Goal: Task Accomplishment & Management: Manage account settings

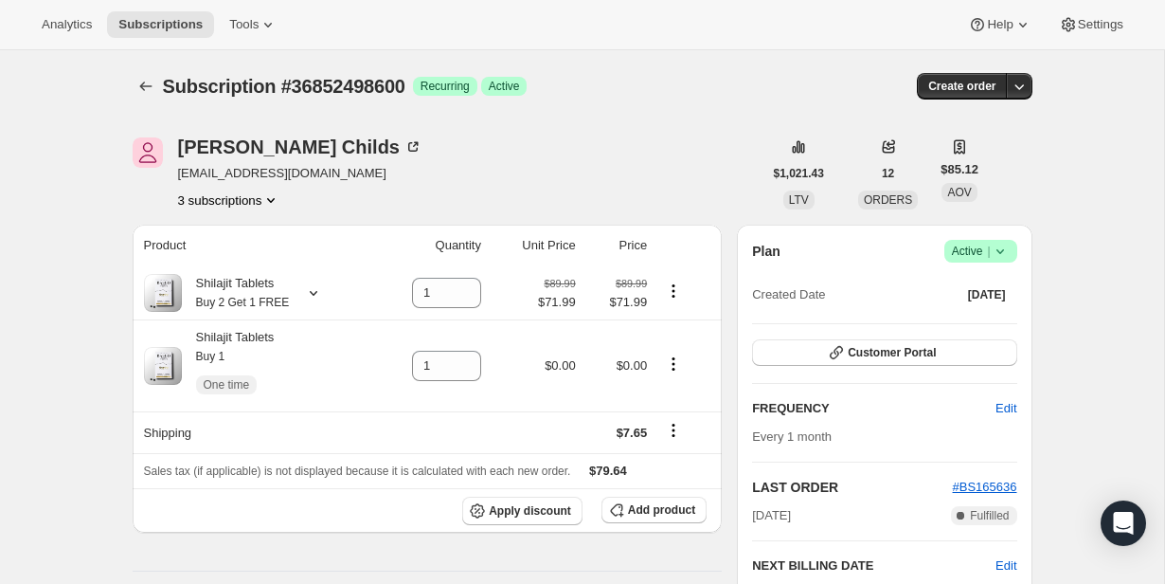
click at [993, 246] on icon at bounding box center [1000, 251] width 19 height 19
click at [982, 309] on button "Cancel subscription" at bounding box center [975, 320] width 118 height 30
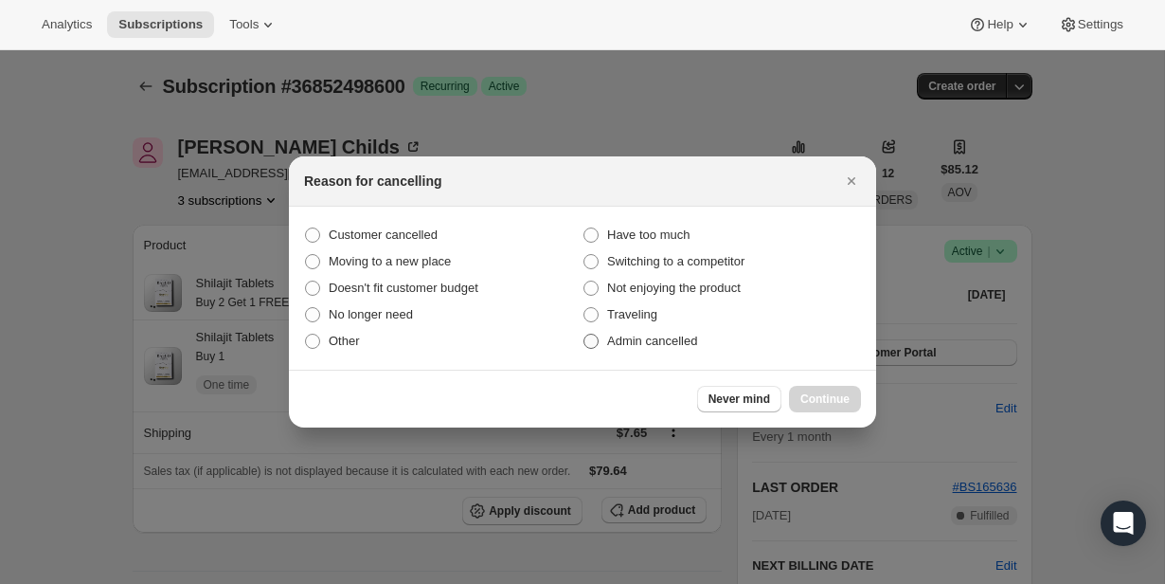
click at [676, 348] on span "Admin cancelled" at bounding box center [652, 340] width 90 height 14
click at [585, 334] on input "Admin cancelled" at bounding box center [584, 333] width 1 height 1
radio input "true"
click at [830, 403] on span "Continue" at bounding box center [825, 398] width 49 height 15
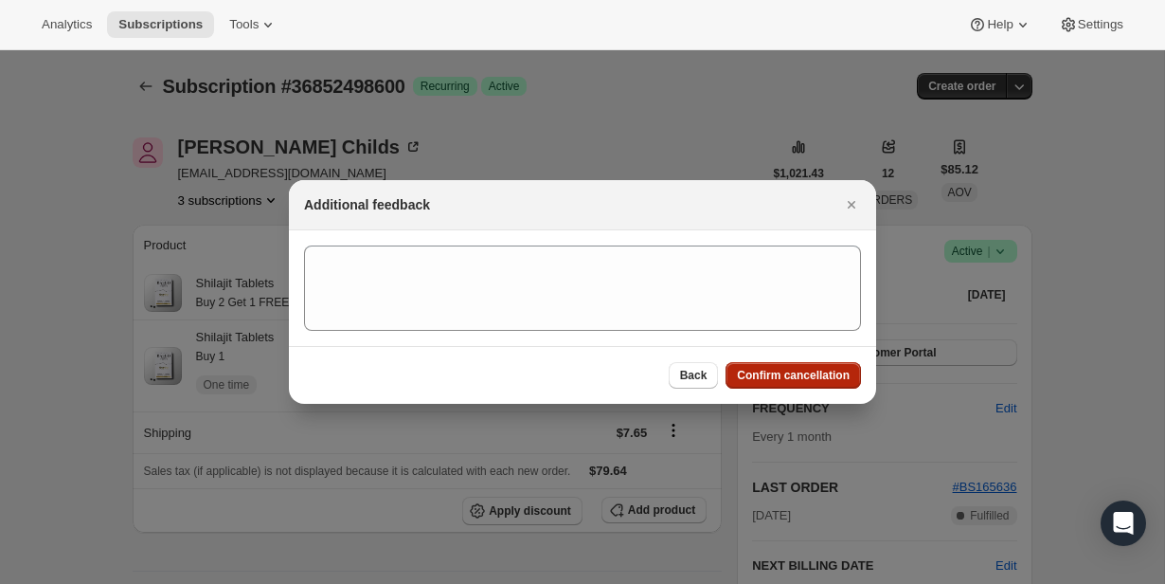
click at [825, 385] on button "Confirm cancellation" at bounding box center [793, 375] width 135 height 27
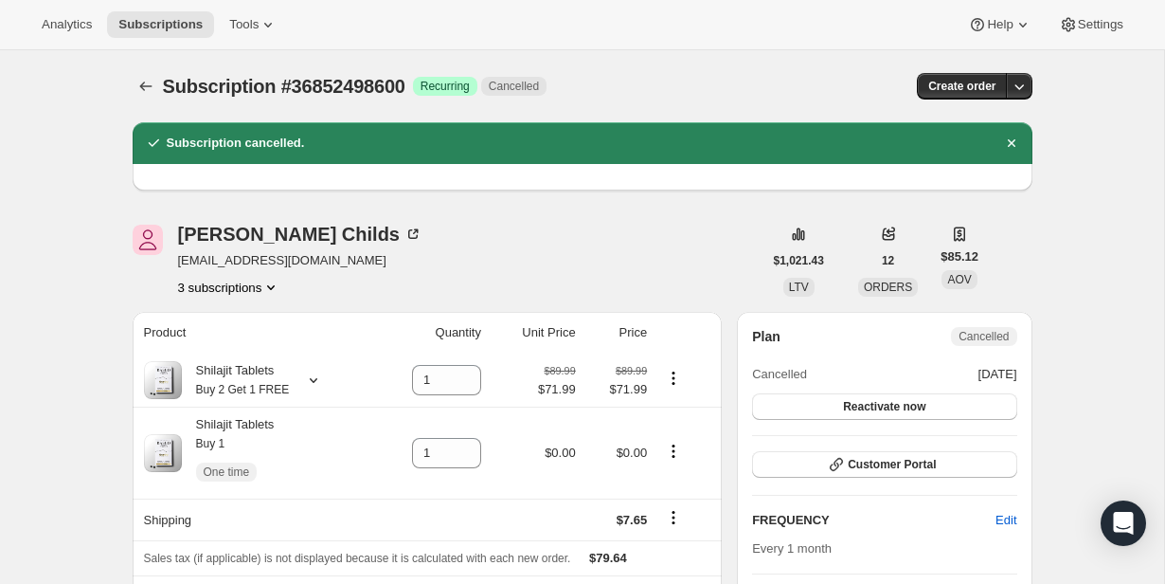
click at [255, 291] on button "3 subscriptions" at bounding box center [229, 287] width 103 height 19
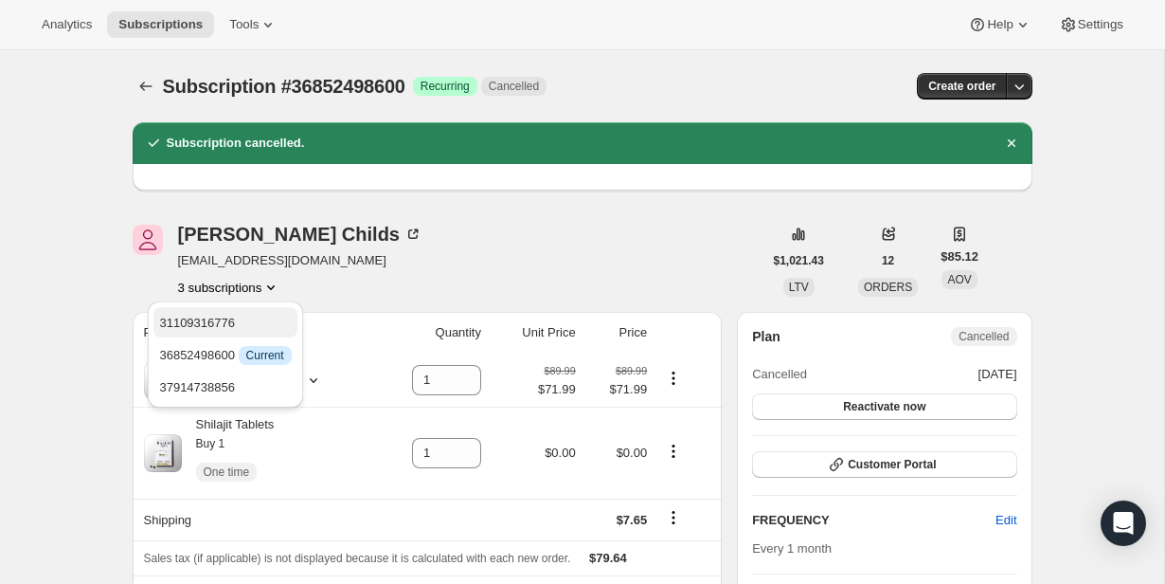
click at [253, 315] on span "31109316776" at bounding box center [225, 323] width 132 height 19
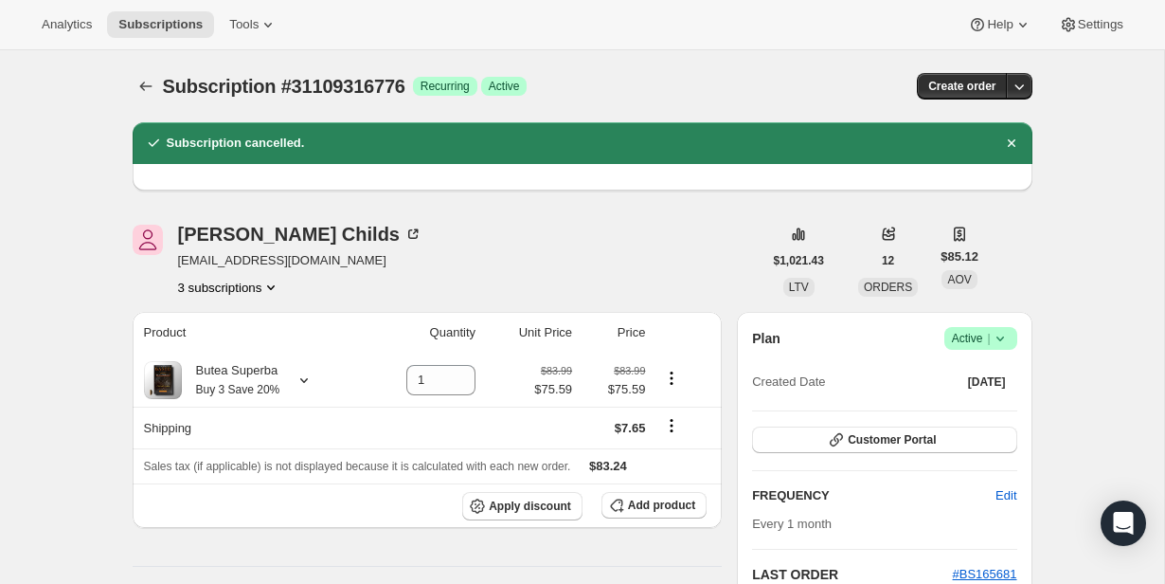
click at [966, 330] on span "Active |" at bounding box center [981, 338] width 58 height 19
click at [945, 411] on span "Cancel subscription" at bounding box center [975, 408] width 107 height 14
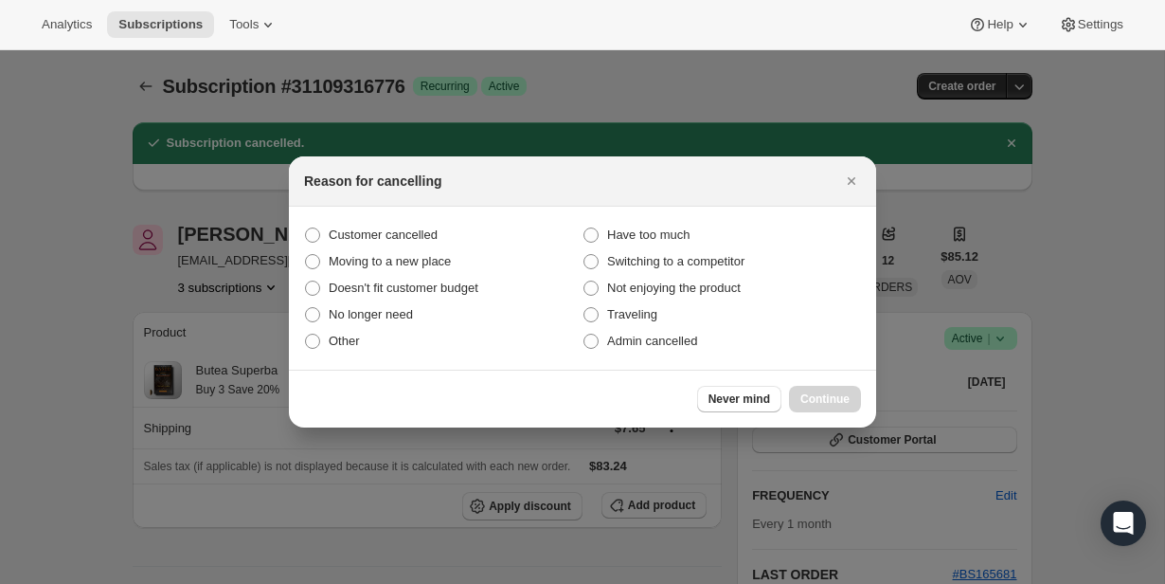
click at [726, 355] on section "Customer cancelled Have too much Moving to a new place Switching to a competito…" at bounding box center [582, 288] width 587 height 163
click at [708, 354] on section "Customer cancelled Have too much Moving to a new place Switching to a competito…" at bounding box center [582, 288] width 587 height 163
click at [705, 344] on label "Admin cancelled" at bounding box center [722, 341] width 279 height 27
click at [585, 334] on input "Admin cancelled" at bounding box center [584, 333] width 1 height 1
radio input "true"
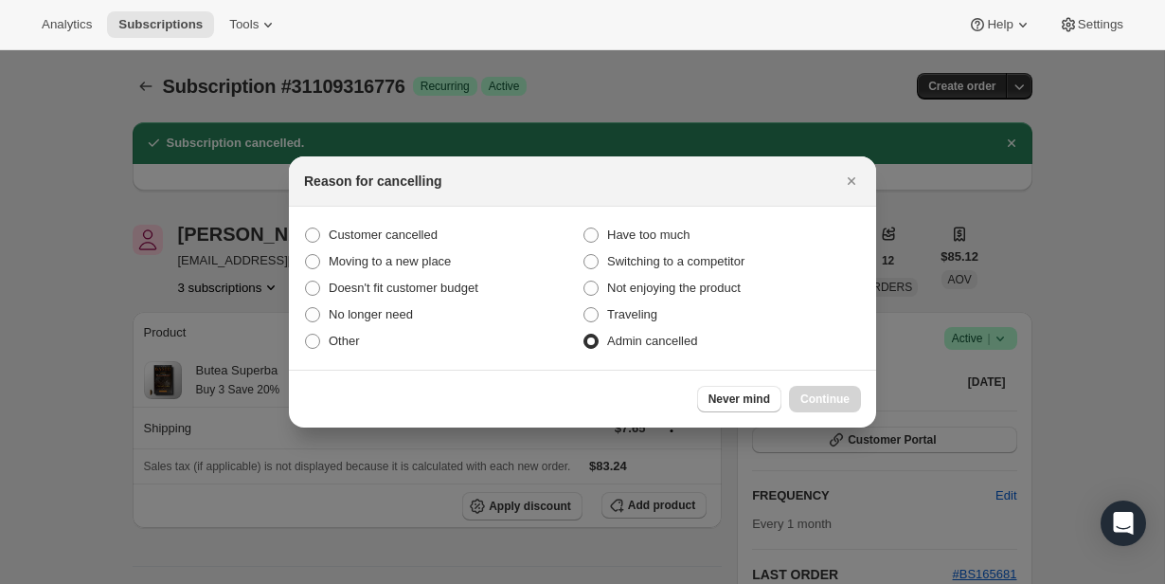
click at [705, 344] on label "Admin cancelled" at bounding box center [722, 341] width 279 height 27
click at [585, 334] on input "Admin cancelled" at bounding box center [584, 333] width 1 height 1
click at [697, 343] on span "Admin cancelled" at bounding box center [652, 340] width 90 height 14
click at [585, 334] on input "Admin cancelled" at bounding box center [584, 333] width 1 height 1
click at [797, 390] on button "Continue" at bounding box center [825, 399] width 72 height 27
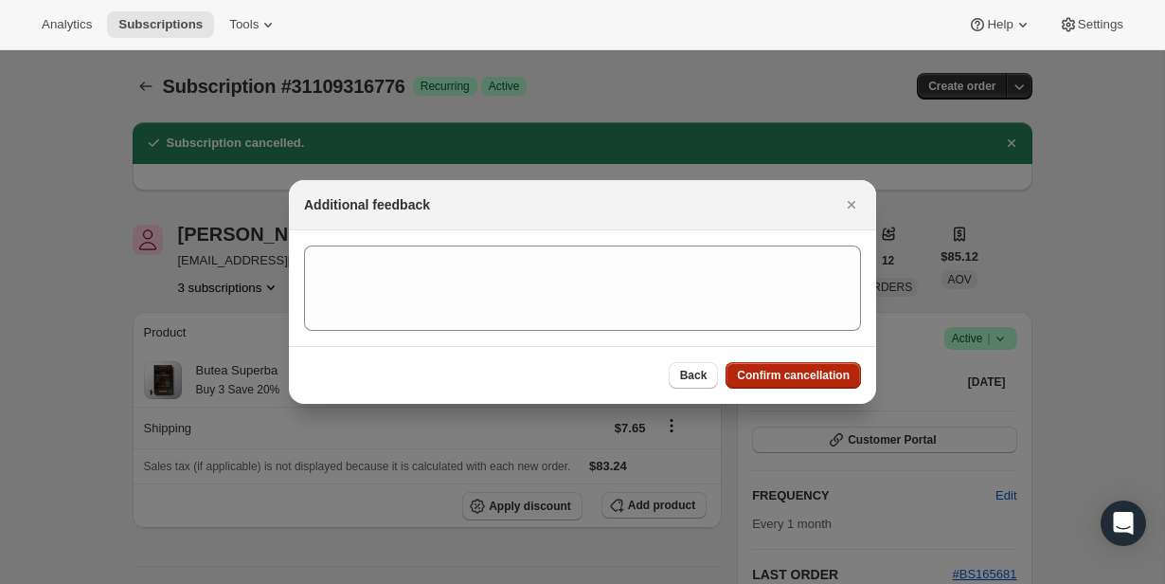
click at [795, 375] on span "Confirm cancellation" at bounding box center [793, 375] width 113 height 15
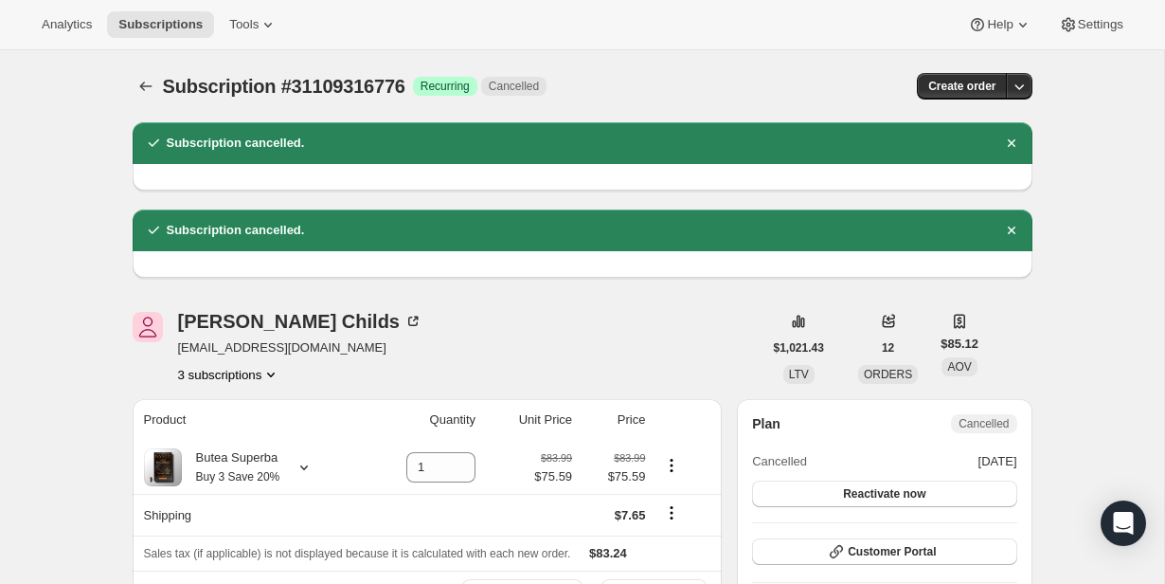
click at [251, 367] on button "3 subscriptions" at bounding box center [229, 374] width 103 height 19
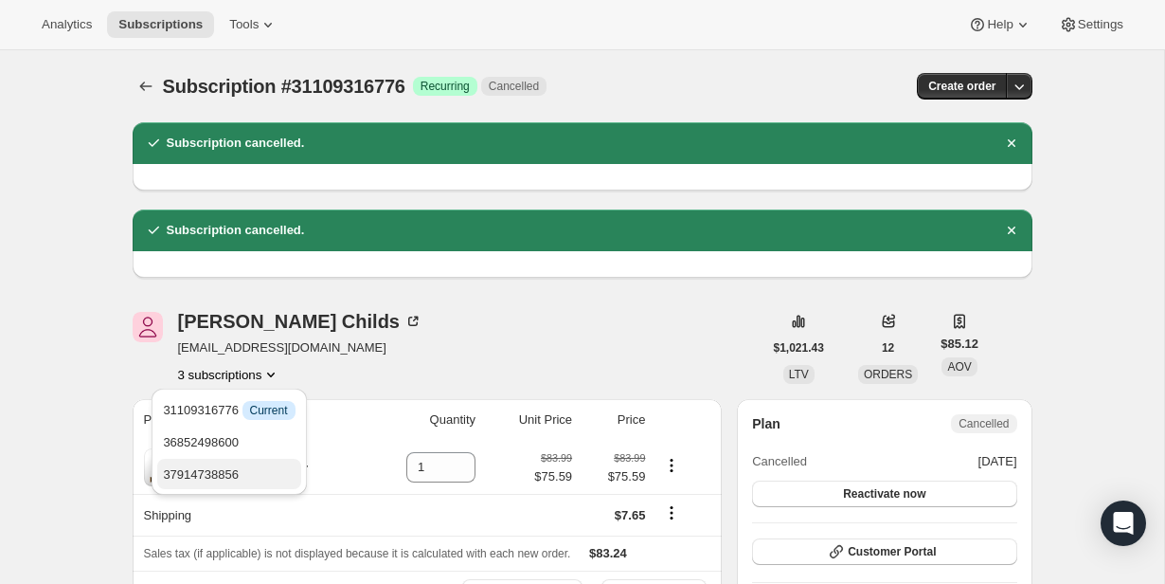
click at [261, 465] on span "37914738856" at bounding box center [229, 474] width 132 height 19
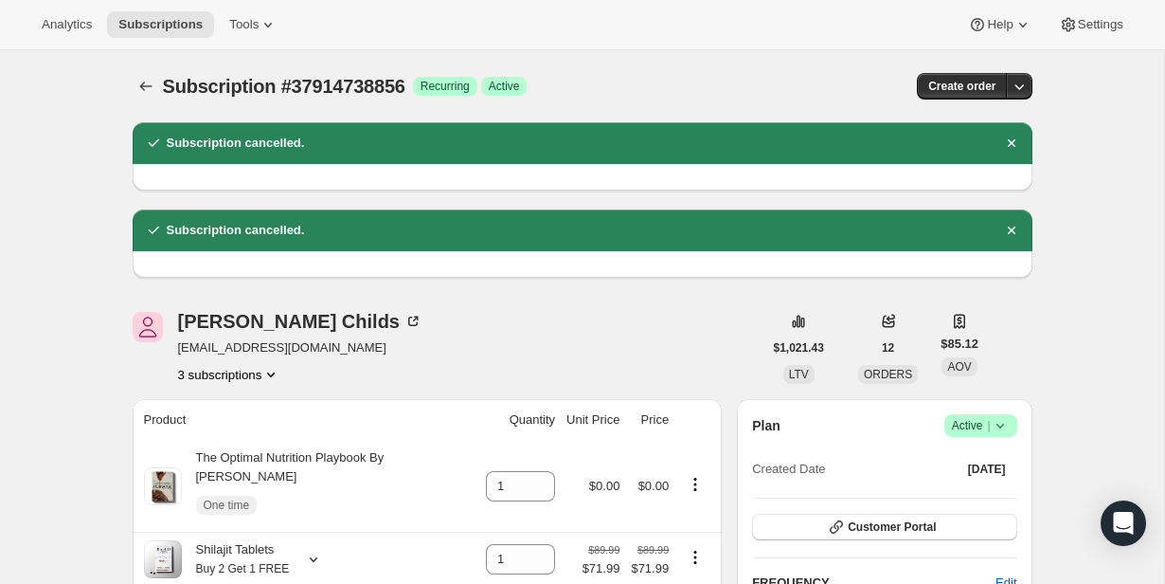
click at [1001, 423] on icon at bounding box center [1000, 425] width 19 height 19
click at [994, 494] on span "Cancel subscription" at bounding box center [975, 495] width 107 height 14
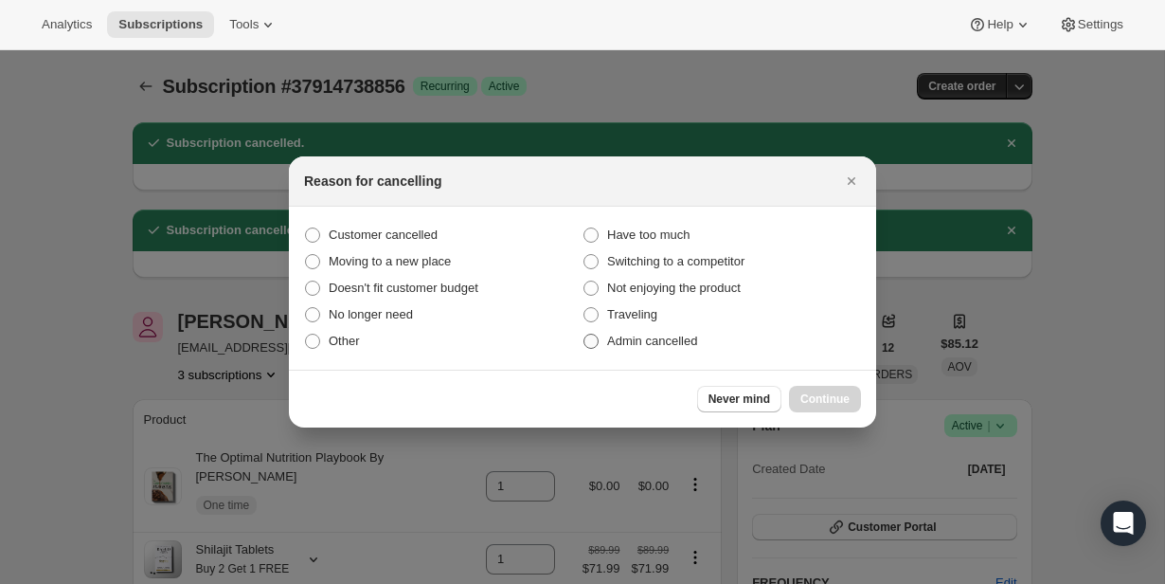
click at [712, 344] on label "Admin cancelled" at bounding box center [722, 341] width 279 height 27
click at [585, 334] on input "Admin cancelled" at bounding box center [584, 333] width 1 height 1
radio input "true"
click at [816, 391] on span "Continue" at bounding box center [825, 398] width 49 height 15
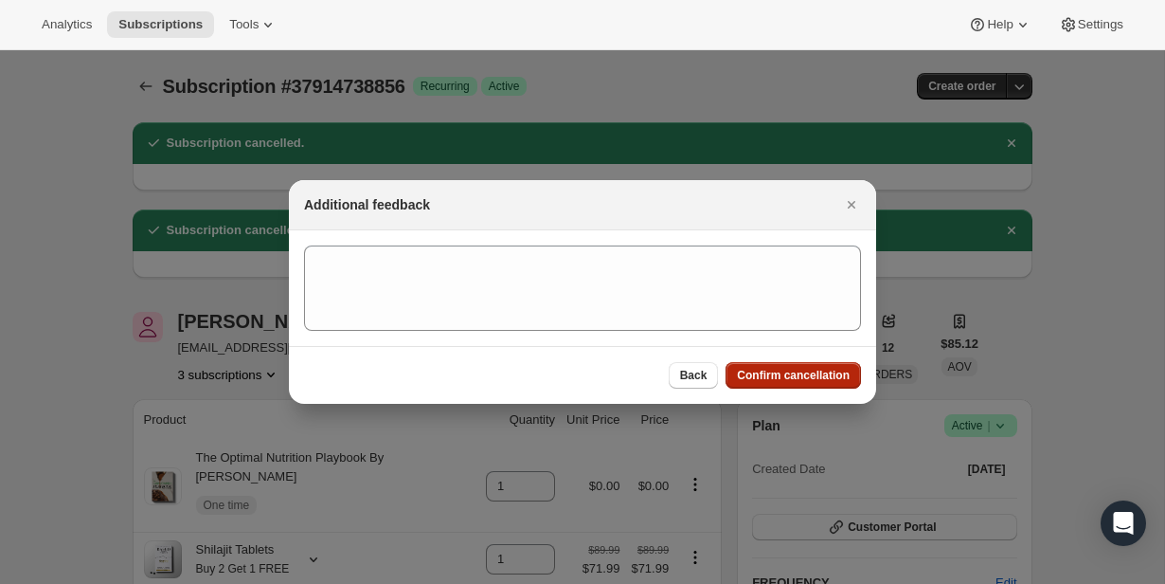
click at [808, 377] on span "Confirm cancellation" at bounding box center [793, 375] width 113 height 15
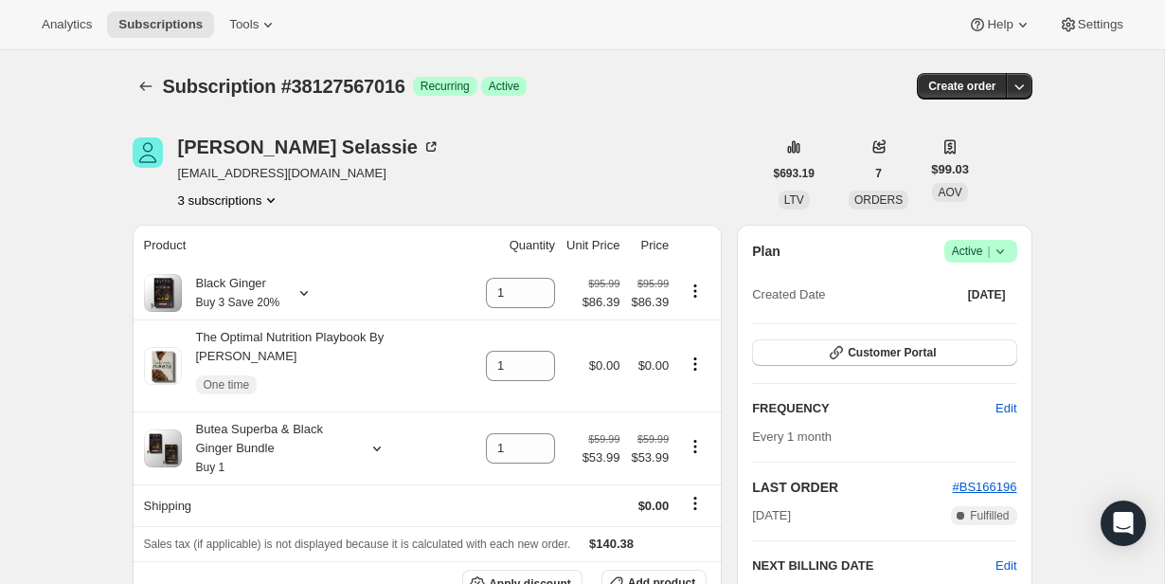
click at [1008, 247] on icon at bounding box center [1000, 251] width 19 height 19
click at [997, 309] on button "Cancel subscription" at bounding box center [975, 320] width 118 height 30
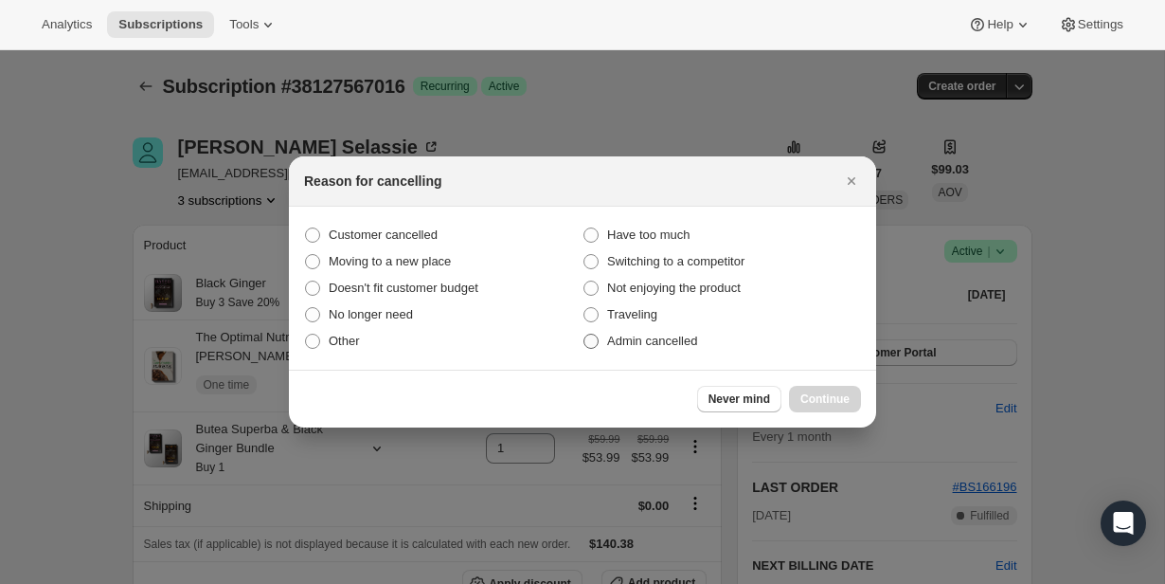
click at [730, 333] on label "Admin cancelled" at bounding box center [722, 341] width 279 height 27
click at [585, 333] on input "Admin cancelled" at bounding box center [584, 333] width 1 height 1
radio input "true"
click at [808, 394] on span "Continue" at bounding box center [825, 398] width 49 height 15
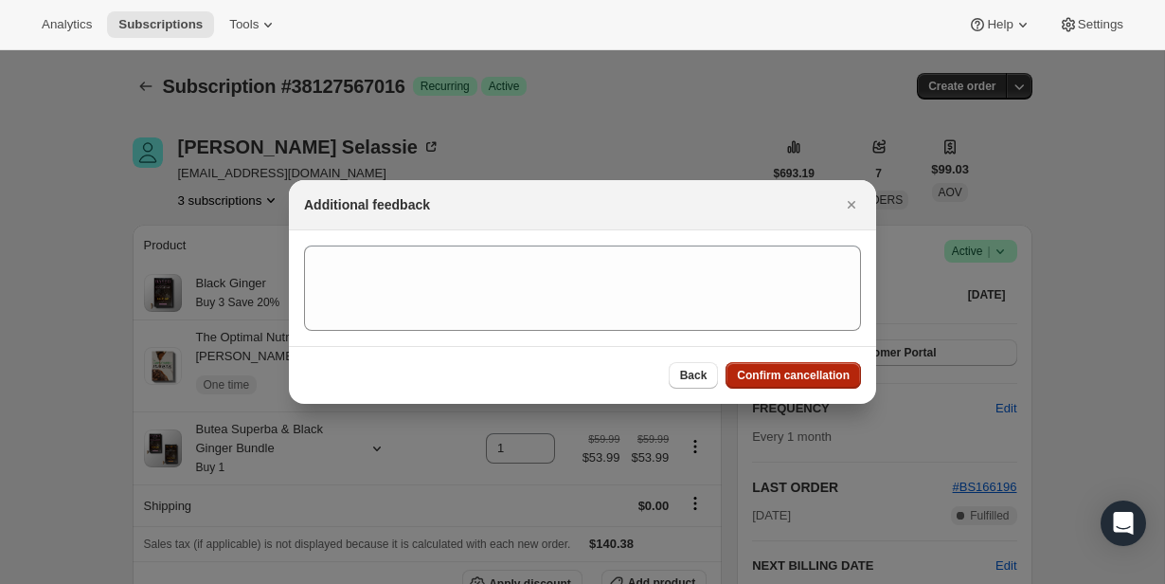
click at [807, 378] on span "Confirm cancellation" at bounding box center [793, 375] width 113 height 15
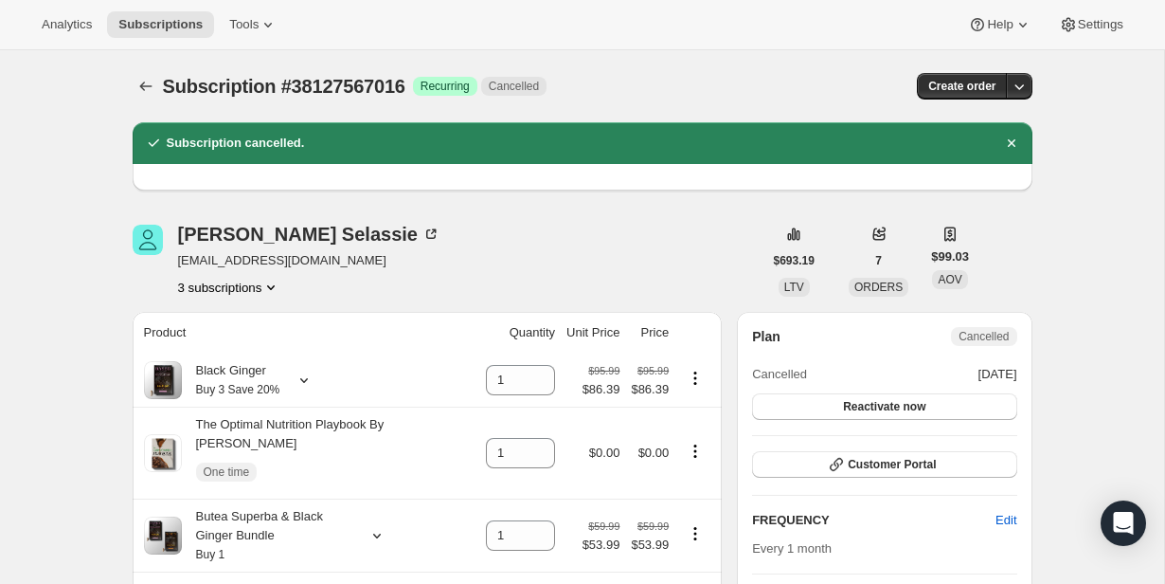
click at [256, 296] on button "3 subscriptions" at bounding box center [229, 287] width 103 height 19
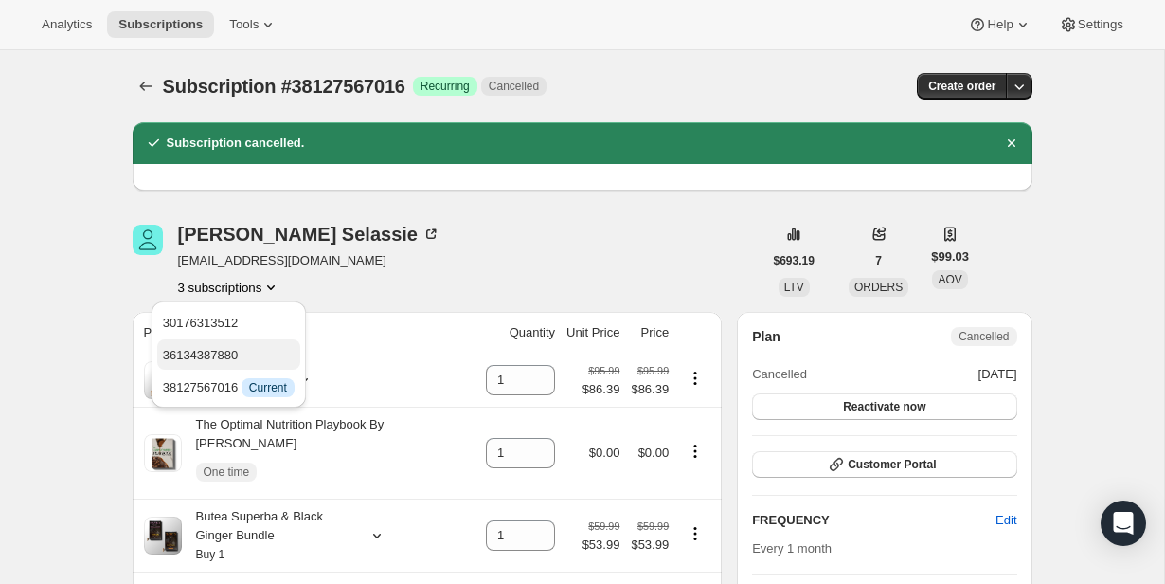
click at [258, 355] on span "36134387880" at bounding box center [229, 355] width 132 height 19
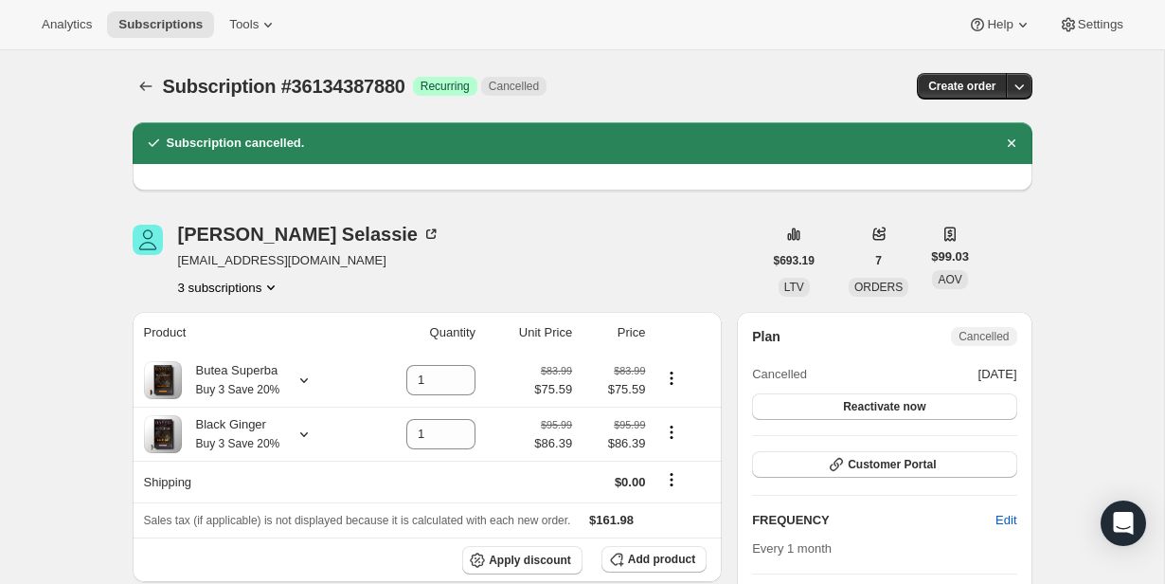
click at [245, 293] on button "3 subscriptions" at bounding box center [229, 287] width 103 height 19
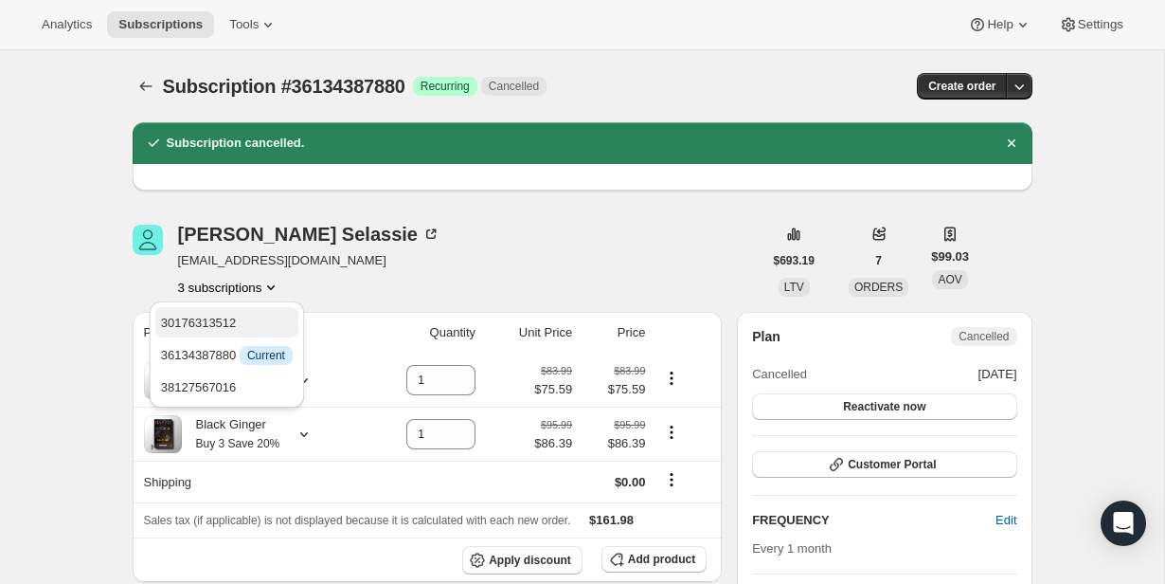
click at [247, 315] on span "30176313512" at bounding box center [227, 323] width 132 height 19
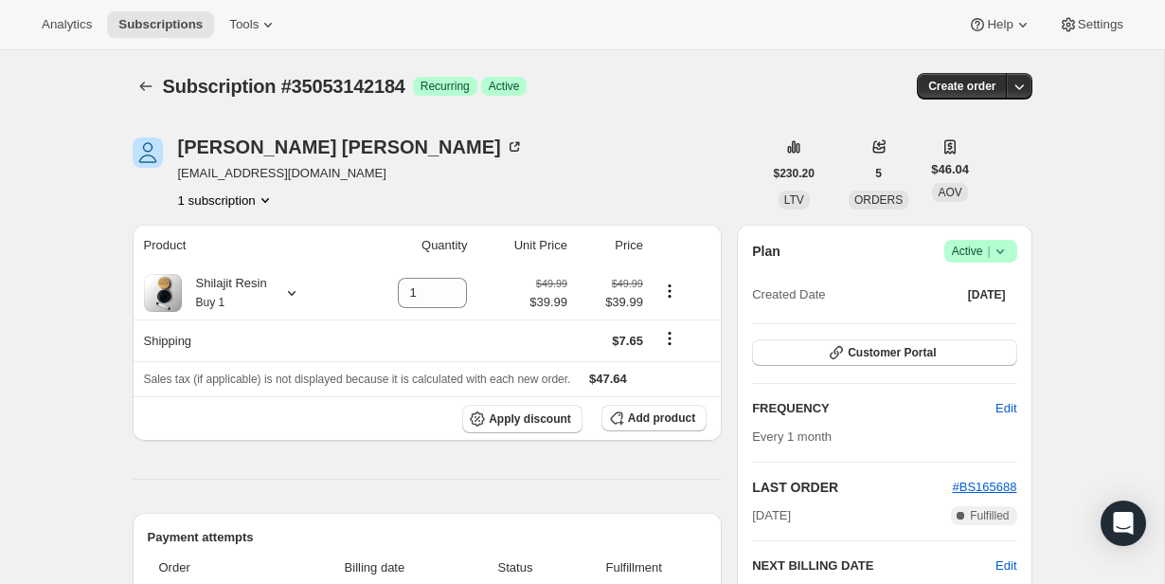
click at [1000, 247] on icon at bounding box center [1000, 251] width 19 height 19
click at [987, 316] on span "Cancel subscription" at bounding box center [975, 321] width 107 height 14
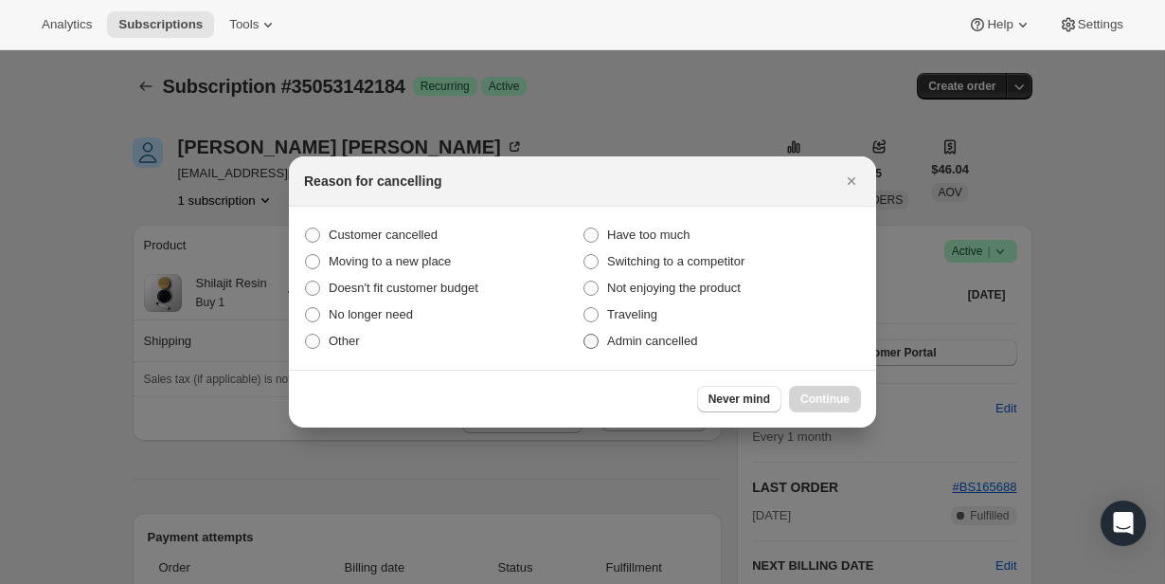
click at [631, 329] on label "Admin cancelled" at bounding box center [722, 341] width 279 height 27
click at [585, 333] on input "Admin cancelled" at bounding box center [584, 333] width 1 height 1
radio input "true"
click at [801, 389] on button "Continue" at bounding box center [825, 399] width 72 height 27
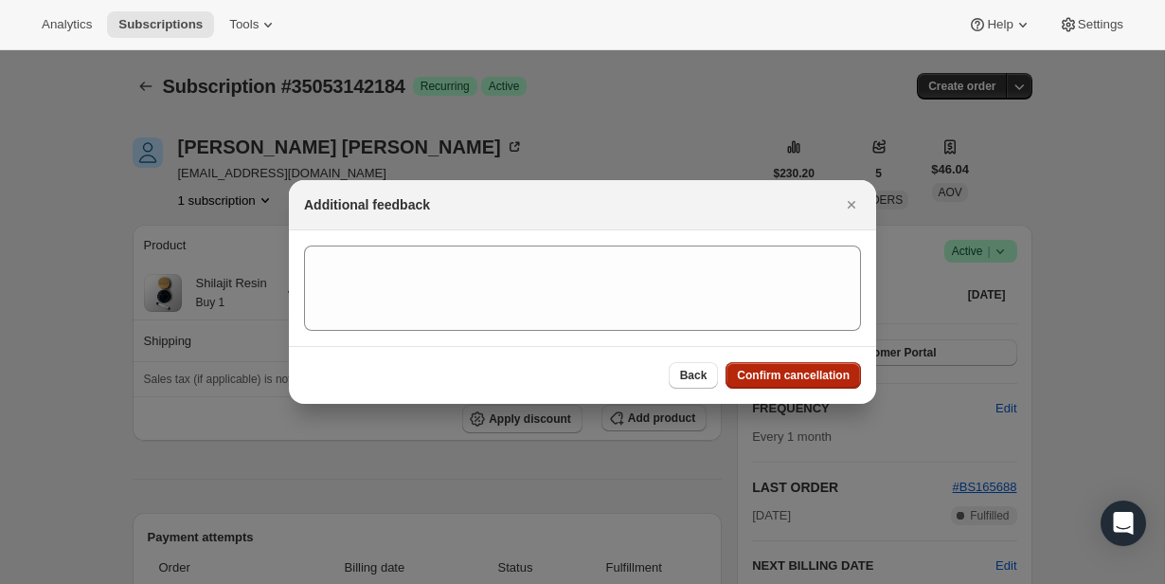
click at [800, 372] on span "Confirm cancellation" at bounding box center [793, 375] width 113 height 15
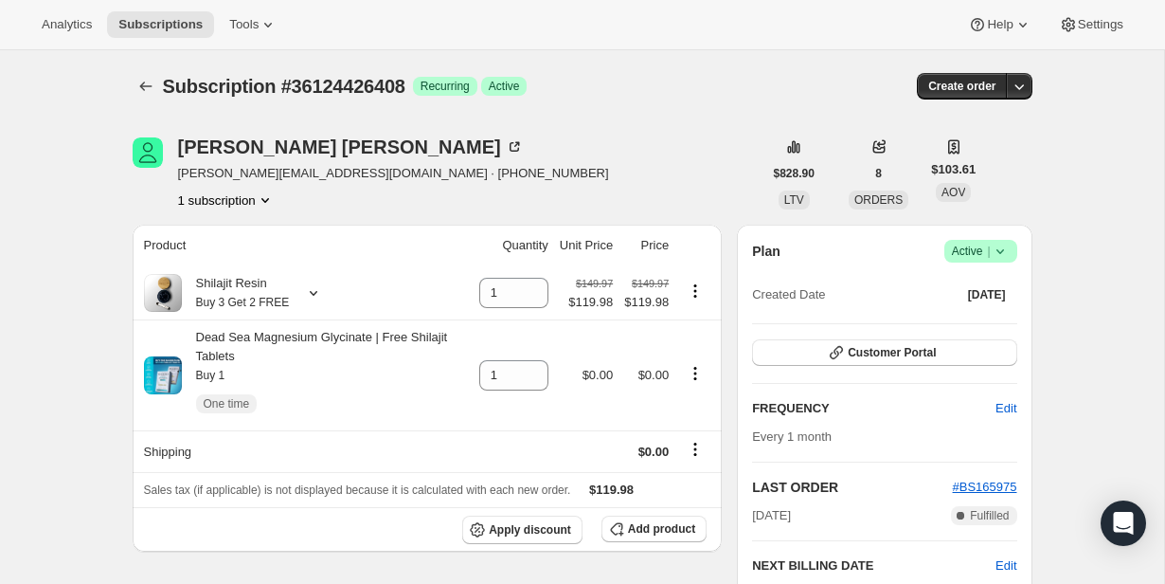
click at [1007, 261] on span "Success Active |" at bounding box center [981, 251] width 73 height 23
click at [1001, 310] on button "Cancel subscription" at bounding box center [975, 320] width 118 height 30
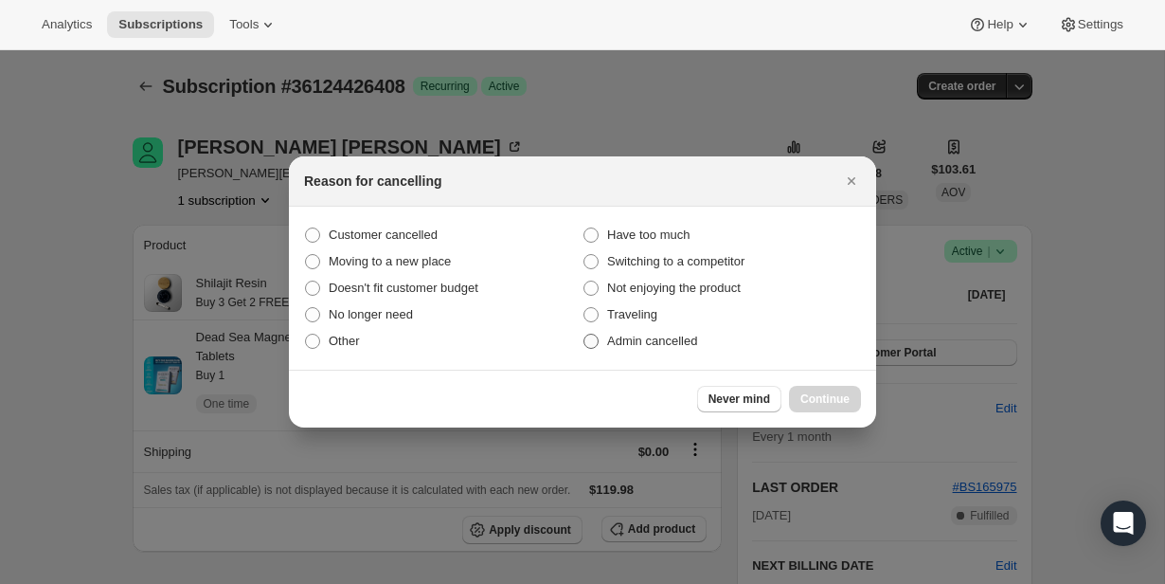
click at [719, 333] on label "Admin cancelled" at bounding box center [722, 341] width 279 height 27
click at [585, 333] on input "Admin cancelled" at bounding box center [584, 333] width 1 height 1
radio input "true"
click at [798, 388] on button "Continue" at bounding box center [825, 399] width 72 height 27
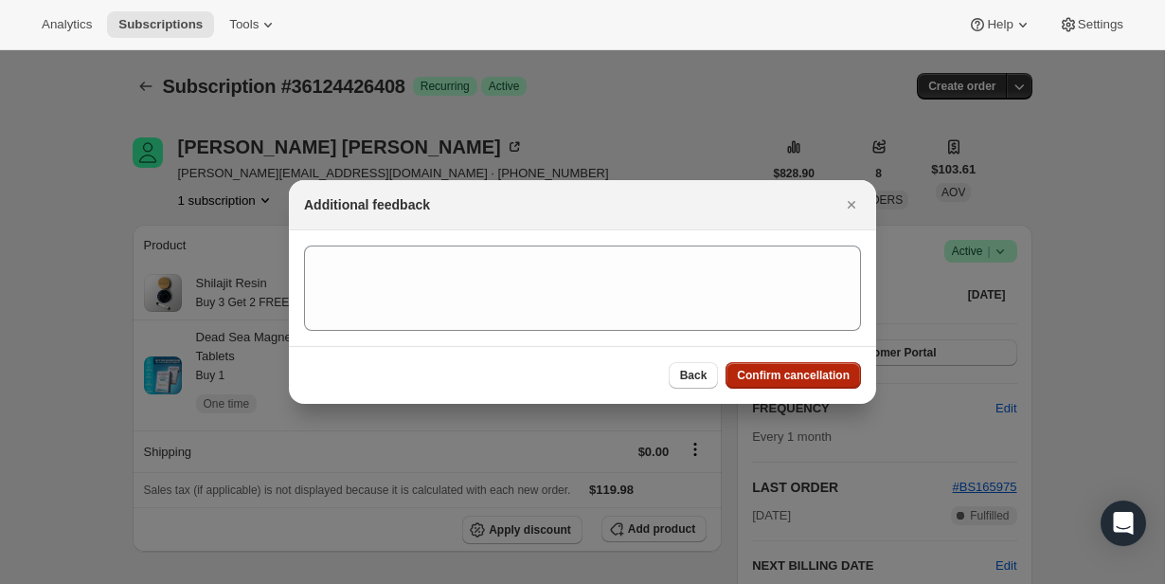
click at [806, 370] on span "Confirm cancellation" at bounding box center [793, 375] width 113 height 15
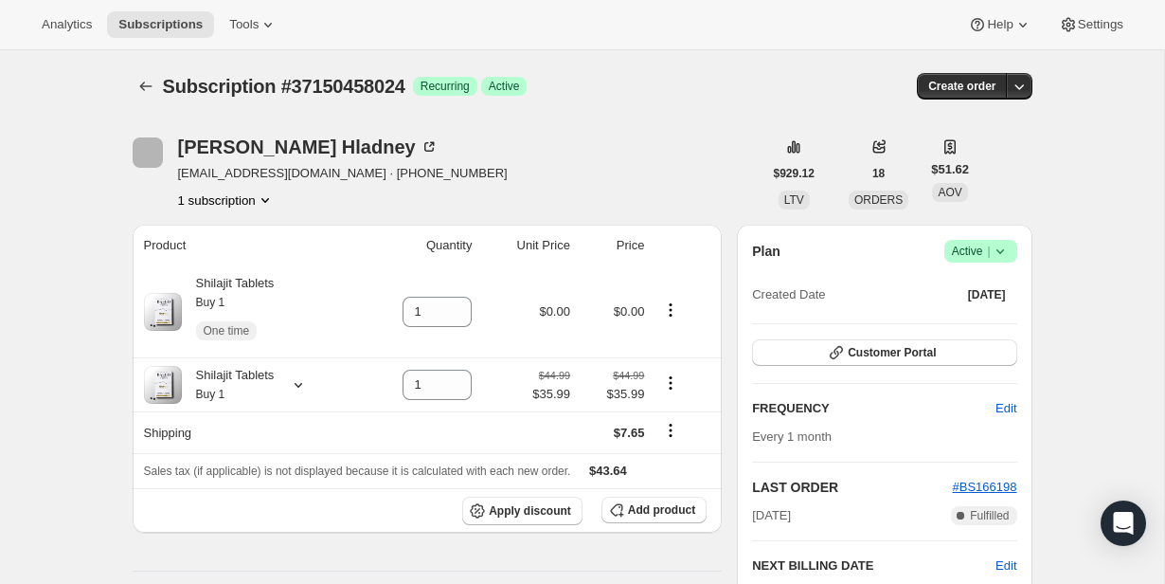
click at [997, 260] on icon at bounding box center [1000, 251] width 19 height 19
click at [985, 326] on span "Cancel subscription" at bounding box center [975, 321] width 107 height 14
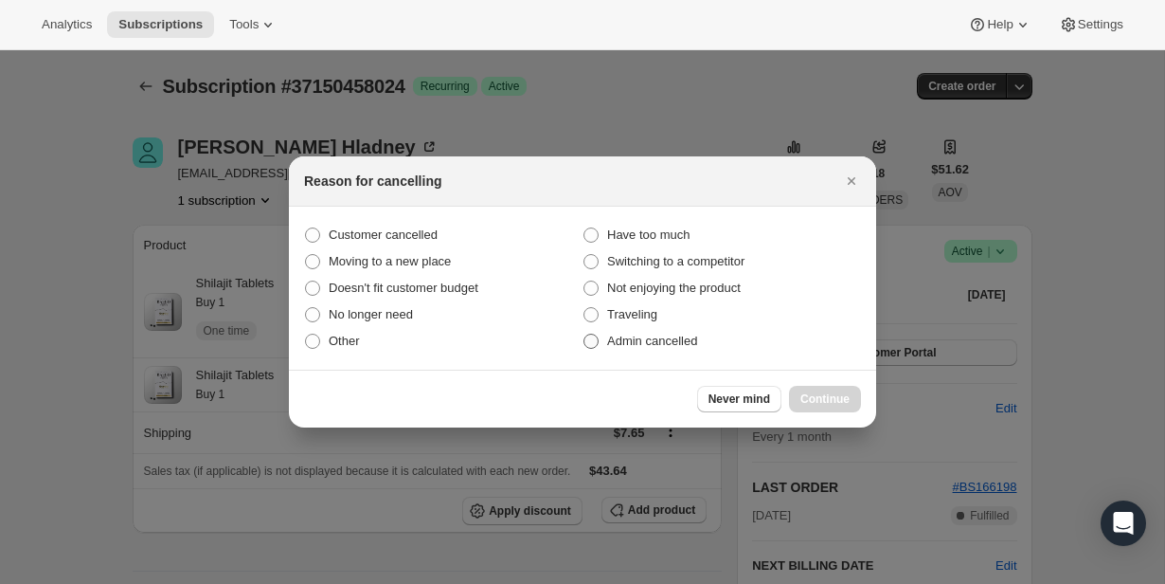
click at [782, 338] on label "Admin cancelled" at bounding box center [722, 341] width 279 height 27
click at [585, 334] on input "Admin cancelled" at bounding box center [584, 333] width 1 height 1
radio input "true"
click at [832, 375] on div "Never mind Continue" at bounding box center [582, 398] width 587 height 58
click at [832, 382] on div "Never mind Continue" at bounding box center [582, 398] width 587 height 58
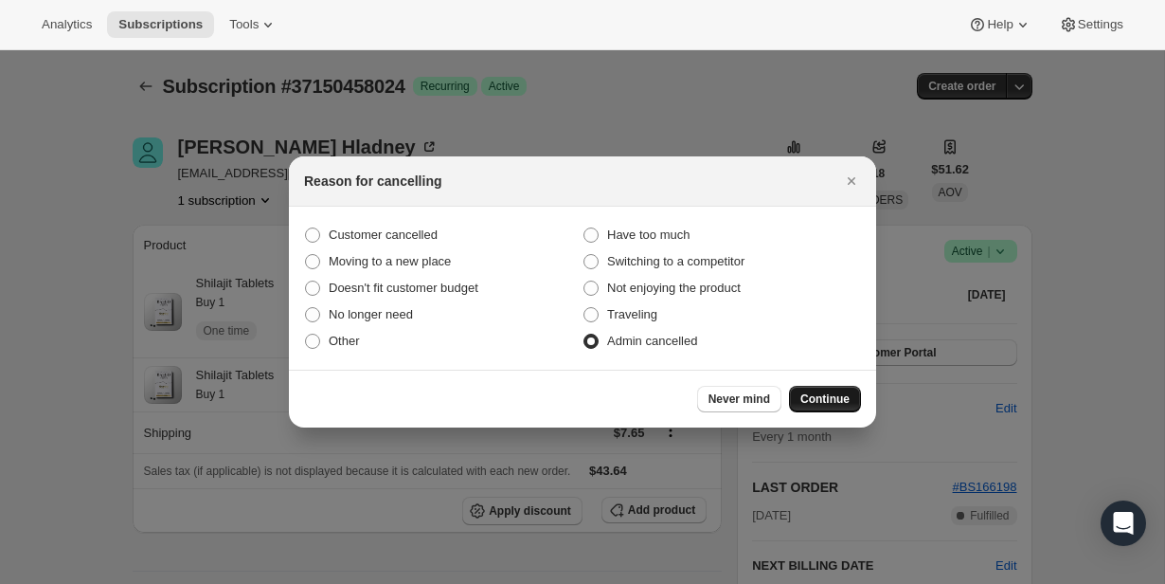
click at [835, 386] on button "Continue" at bounding box center [825, 399] width 72 height 27
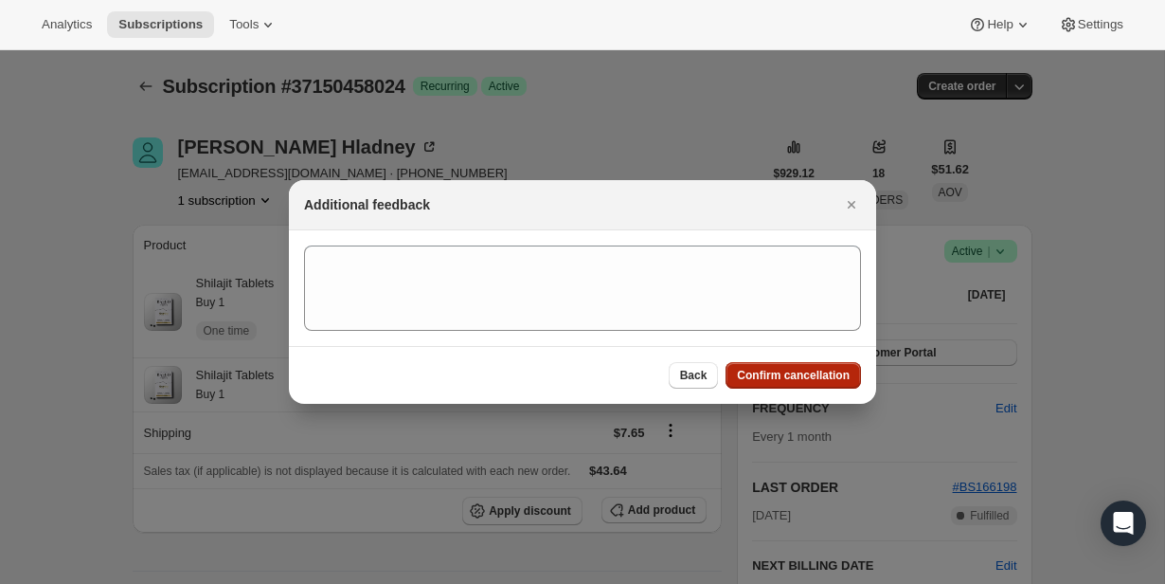
click at [835, 385] on button "Confirm cancellation" at bounding box center [793, 375] width 135 height 27
